Goal: Transaction & Acquisition: Purchase product/service

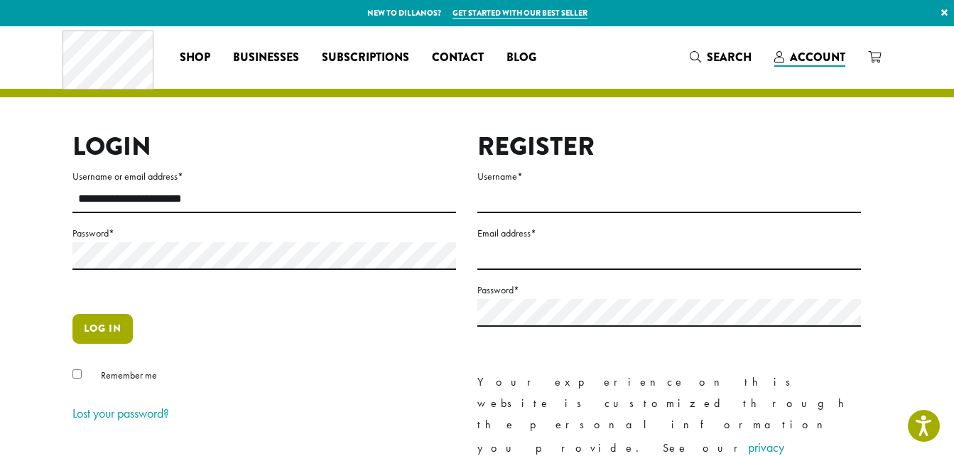
click at [108, 325] on button "Log in" at bounding box center [102, 329] width 60 height 30
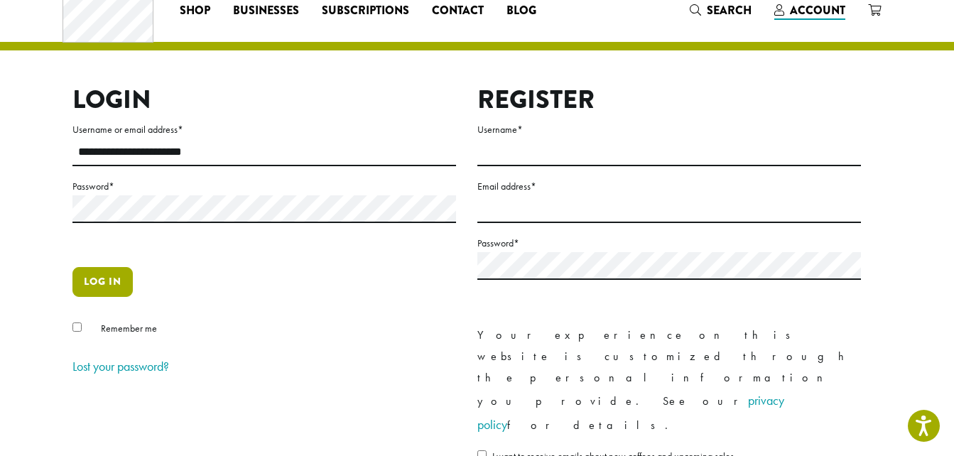
scroll to position [71, 0]
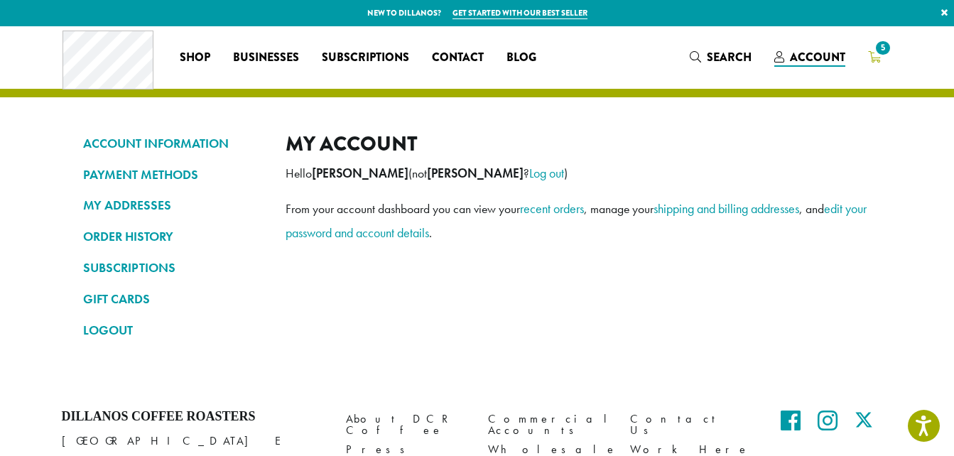
click at [878, 53] on span "5" at bounding box center [882, 47] width 19 height 19
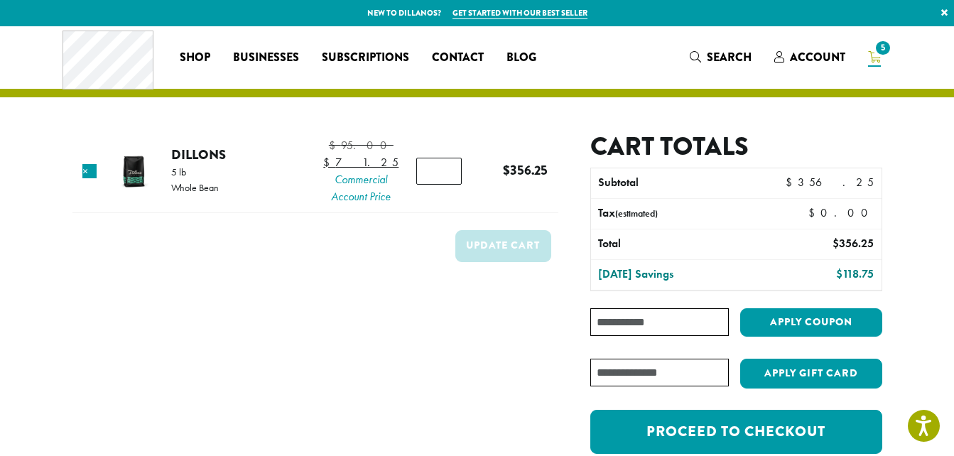
click at [445, 183] on input "*" at bounding box center [438, 171] width 45 height 27
type input "*"
click at [445, 183] on input "*" at bounding box center [438, 171] width 45 height 27
click at [496, 248] on button "Update cart" at bounding box center [503, 246] width 96 height 32
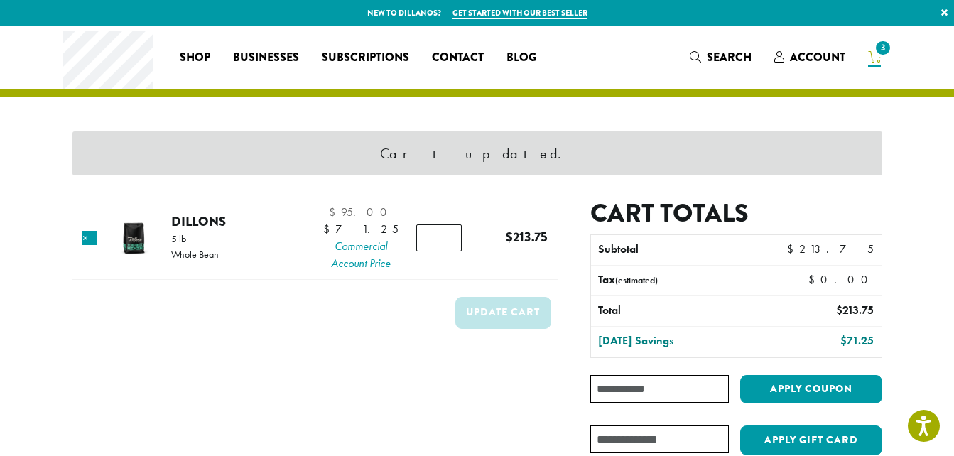
scroll to position [355, 0]
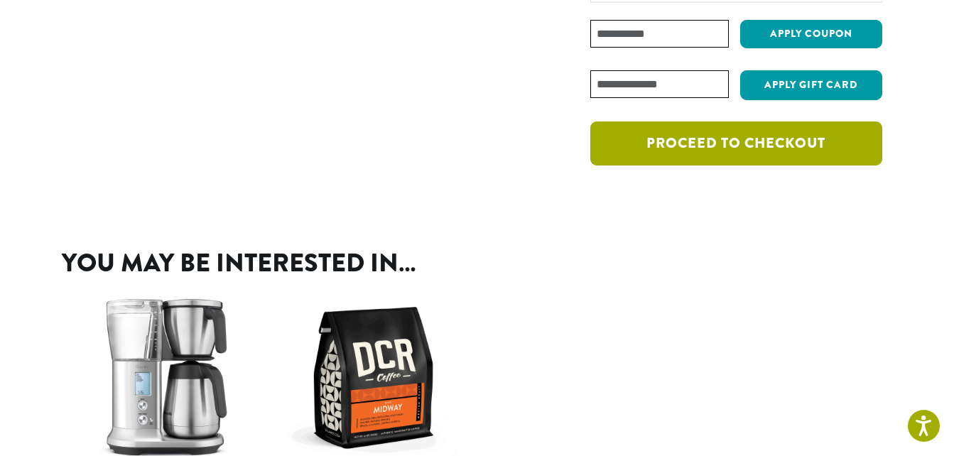
click at [687, 143] on link "Proceed to checkout" at bounding box center [735, 143] width 291 height 44
